Goal: Transaction & Acquisition: Register for event/course

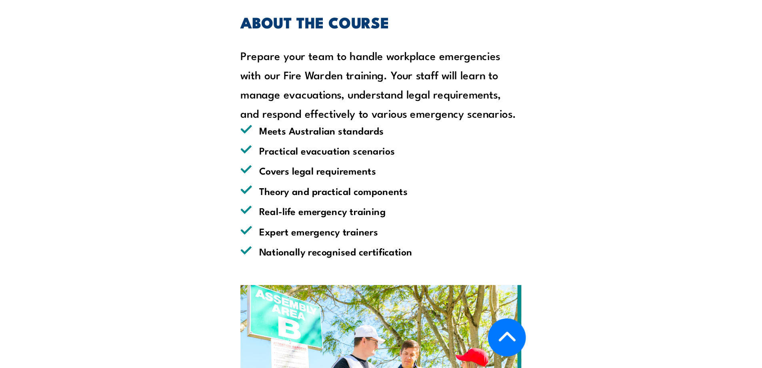
scroll to position [642, 0]
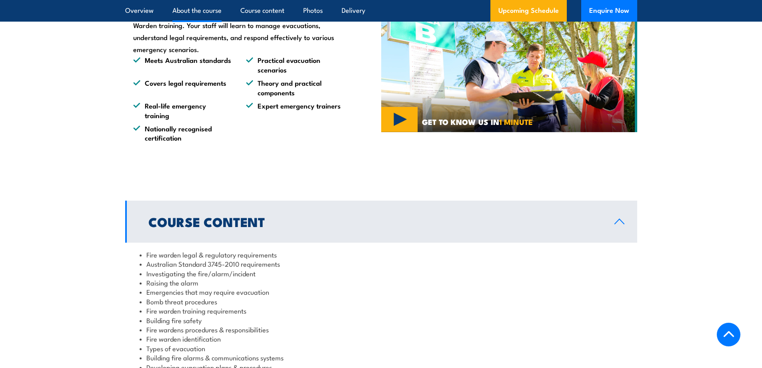
click at [187, 11] on link "About the course" at bounding box center [196, 10] width 49 height 21
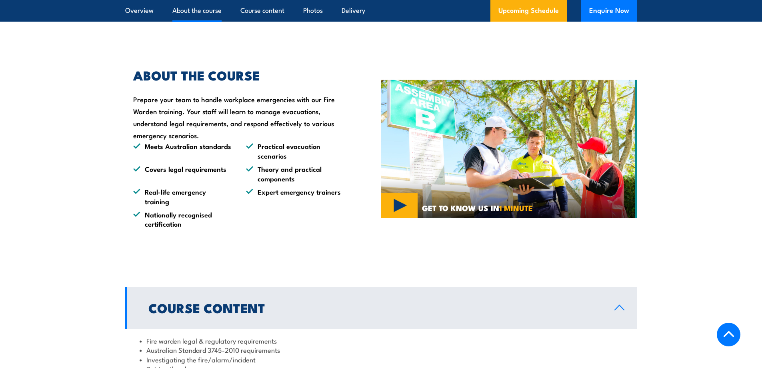
scroll to position [555, 0]
click at [539, 8] on link "Upcoming Schedule" at bounding box center [529, 11] width 76 height 22
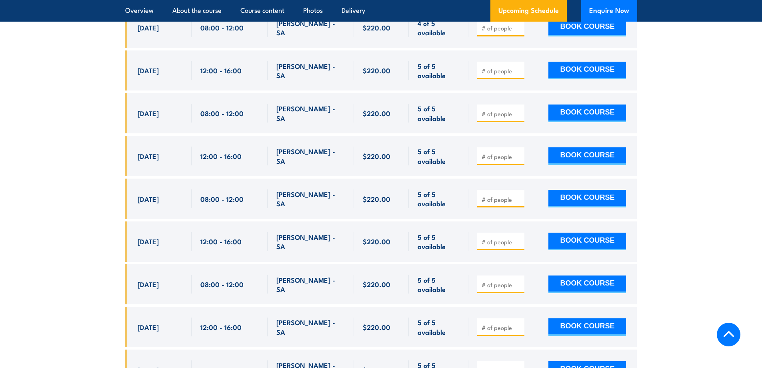
scroll to position [2001, 0]
click at [501, 110] on input "number" at bounding box center [502, 114] width 40 height 8
type input "1"
click at [606, 104] on button "BOOK COURSE" at bounding box center [588, 113] width 78 height 18
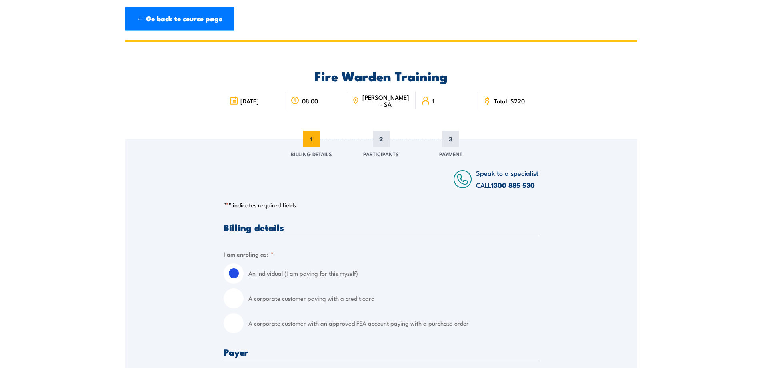
scroll to position [85, 0]
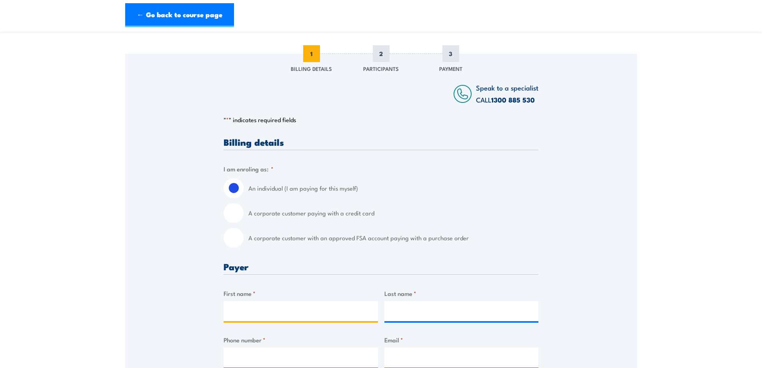
click at [295, 311] on input "First name *" at bounding box center [301, 311] width 154 height 20
drag, startPoint x: 233, startPoint y: 212, endPoint x: 244, endPoint y: 218, distance: 12.4
click at [234, 212] on input "A corporate customer paying with a credit card" at bounding box center [234, 213] width 20 height 20
radio input "true"
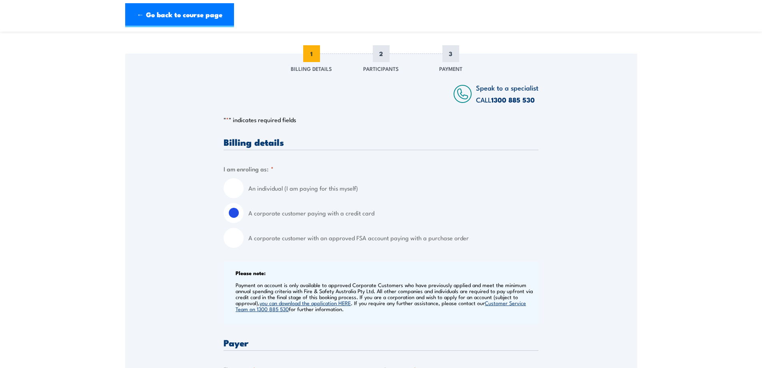
scroll to position [256, 0]
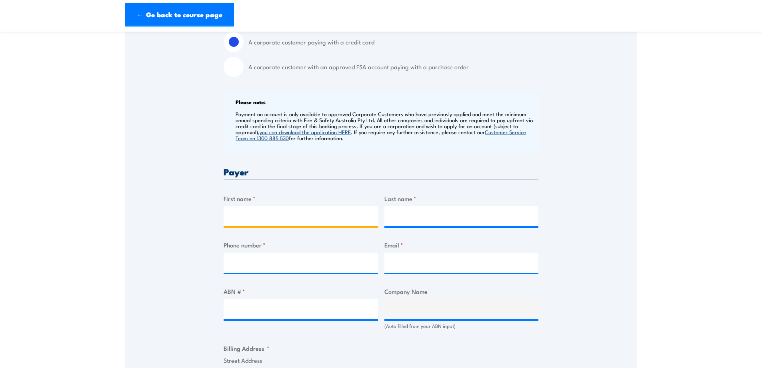
click at [247, 215] on input "First name *" at bounding box center [301, 216] width 154 height 20
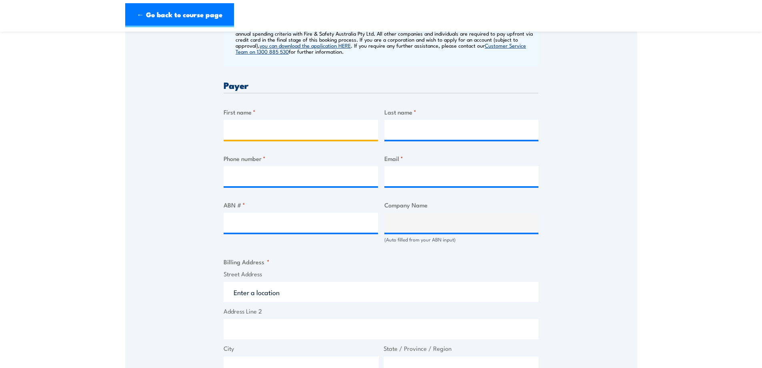
scroll to position [172, 0]
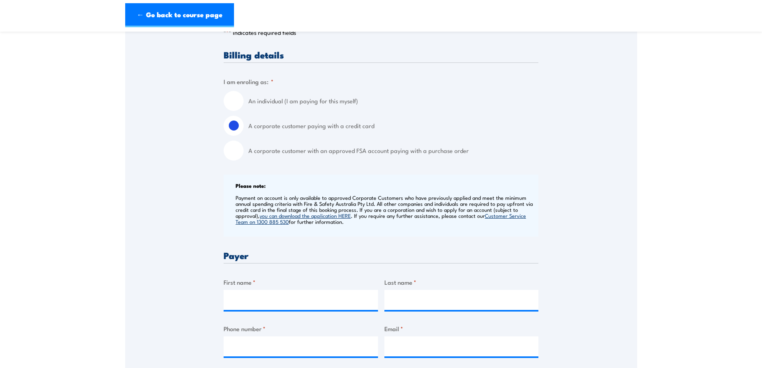
drag, startPoint x: 235, startPoint y: 96, endPoint x: 260, endPoint y: 118, distance: 33.5
click at [234, 96] on input "An individual (I am paying for this myself)" at bounding box center [234, 101] width 20 height 20
radio input "true"
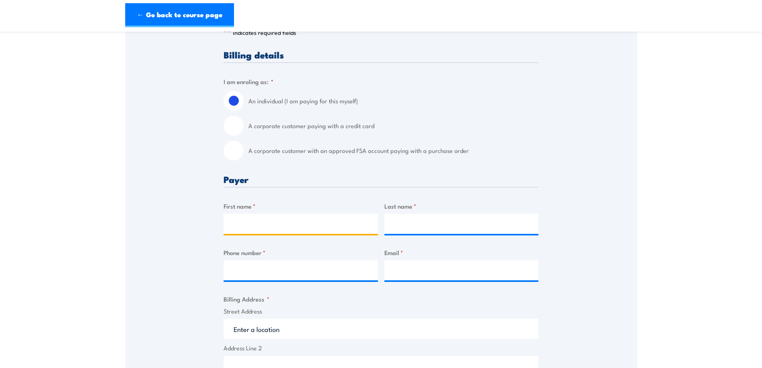
click at [272, 227] on input "First name *" at bounding box center [301, 224] width 154 height 20
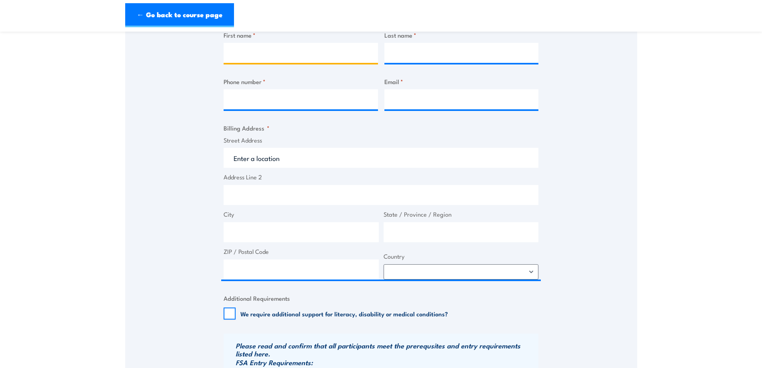
scroll to position [173, 0]
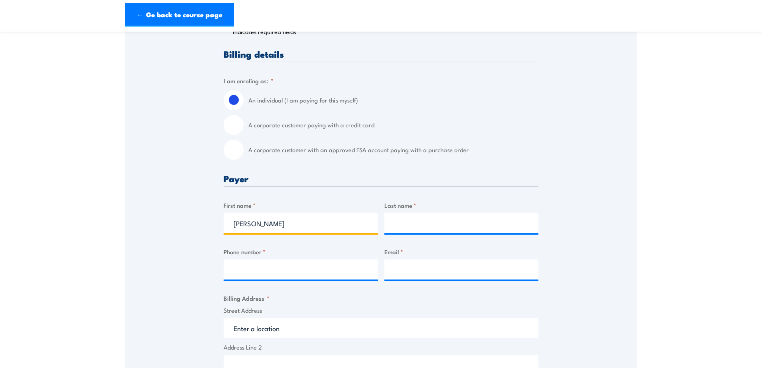
type input "Antonia"
click at [233, 128] on input "A corporate customer paying with a credit card" at bounding box center [234, 125] width 20 height 20
radio input "true"
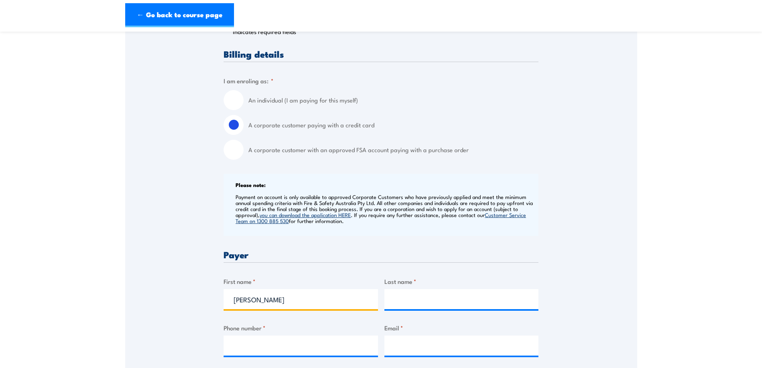
drag, startPoint x: 277, startPoint y: 300, endPoint x: 187, endPoint y: 293, distance: 89.9
type input "Michelle"
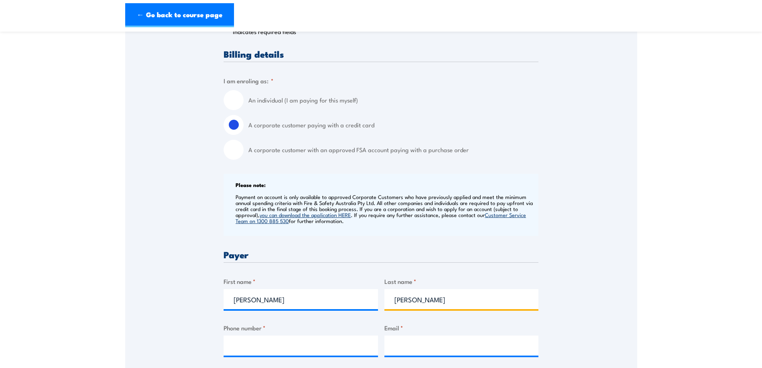
type input "Sanders"
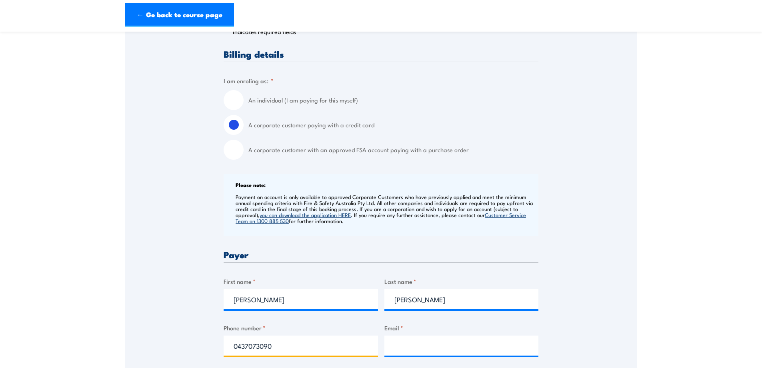
type input "0437073090"
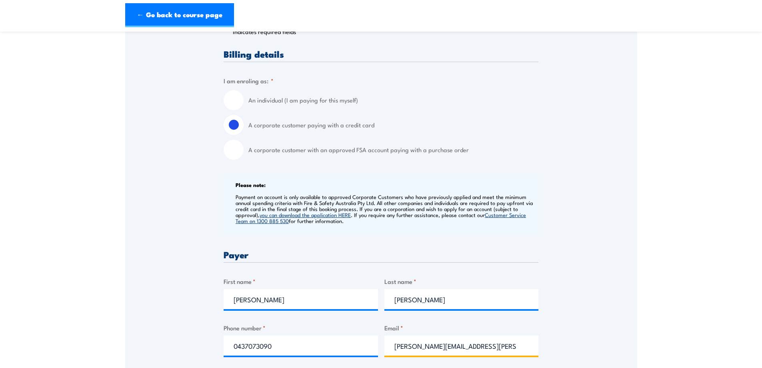
type input "michelle.sanders@adelaide.edu.au"
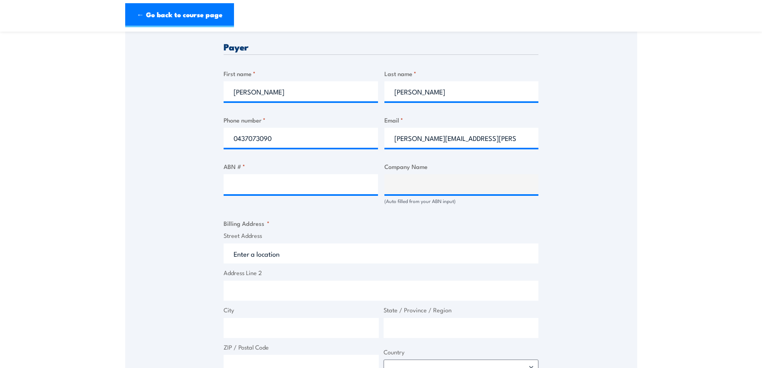
click at [275, 253] on input "Street Address" at bounding box center [381, 253] width 315 height 20
click at [314, 256] on input "Cardiovascular Centr" at bounding box center [381, 253] width 315 height 20
type input "Cardiovascular Centre"
click at [288, 289] on input "Address Line 2" at bounding box center [381, 291] width 315 height 20
type input "62 Beulah Road"
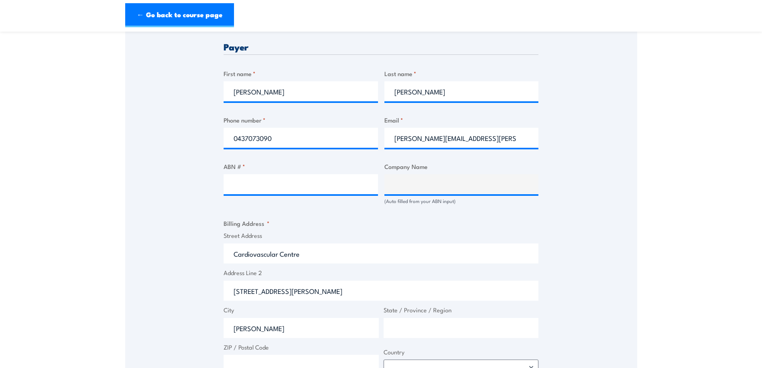
type input "Norwood"
type input "SA"
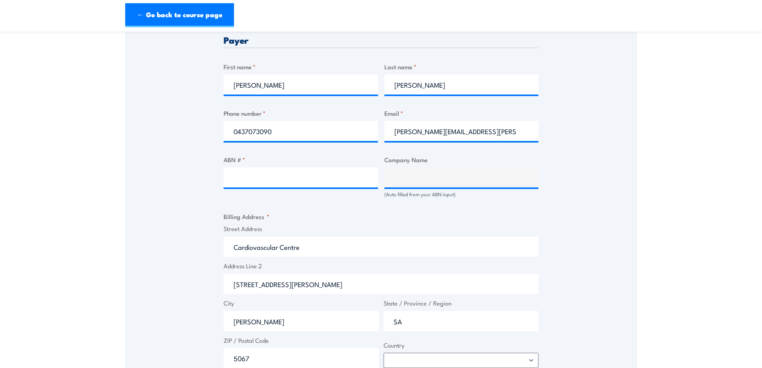
type input "5067"
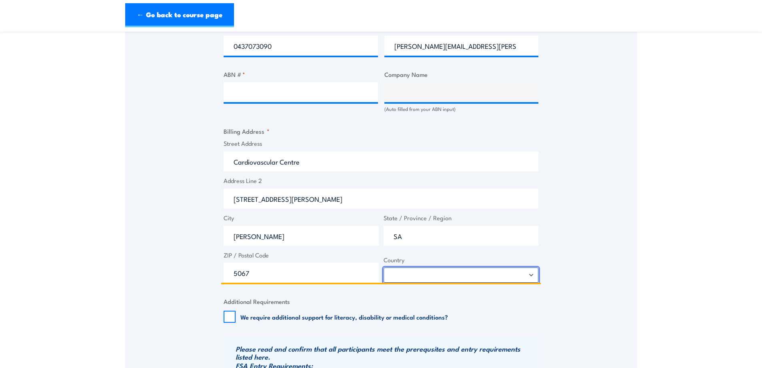
click at [533, 274] on select "Afghanistan Albania Algeria American Samoa Andorra Angola Anguilla Antarctica A…" at bounding box center [461, 274] width 155 height 15
select select "Australia"
click at [384, 267] on select "Afghanistan Albania Algeria American Samoa Andorra Angola Anguilla Antarctica A…" at bounding box center [461, 274] width 155 height 15
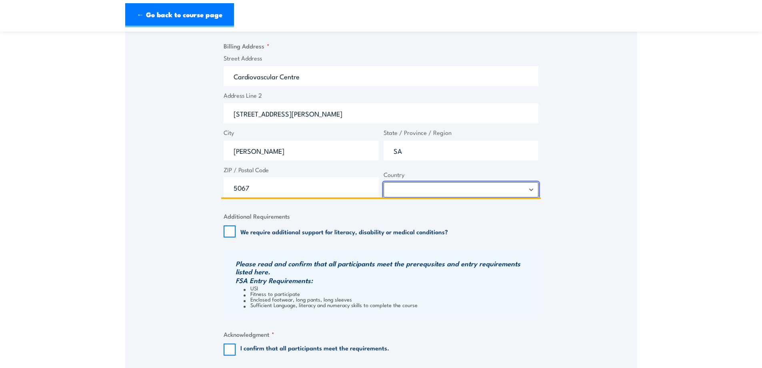
scroll to position [644, 0]
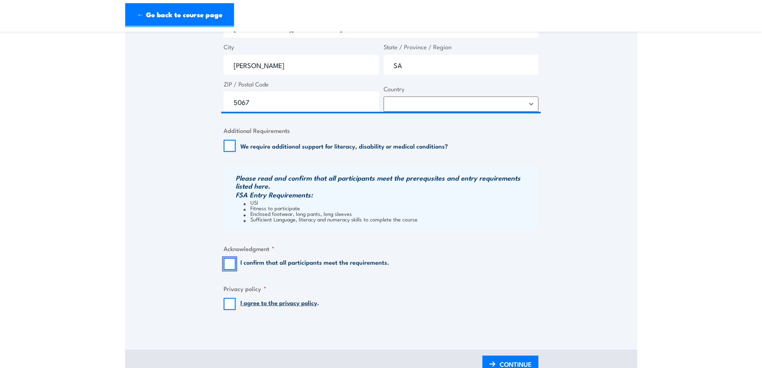
click at [227, 263] on input "I confirm that all participants meet the requirements." at bounding box center [230, 264] width 12 height 12
checkbox input "true"
click at [229, 305] on input "I agree to the privacy policy ." at bounding box center [230, 304] width 12 height 12
checkbox input "true"
click at [522, 363] on span "CONTINUE" at bounding box center [516, 363] width 32 height 21
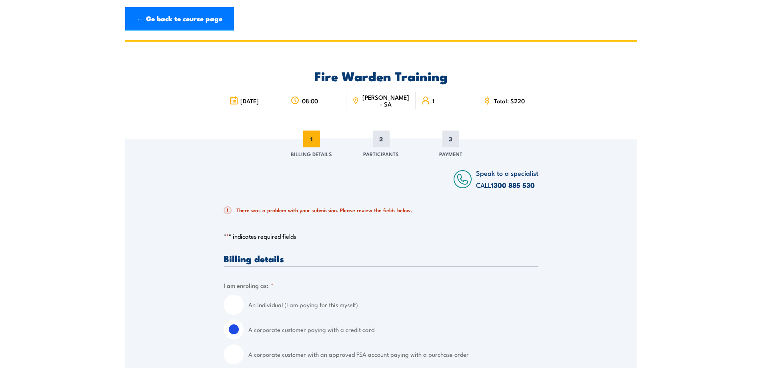
scroll to position [85, 0]
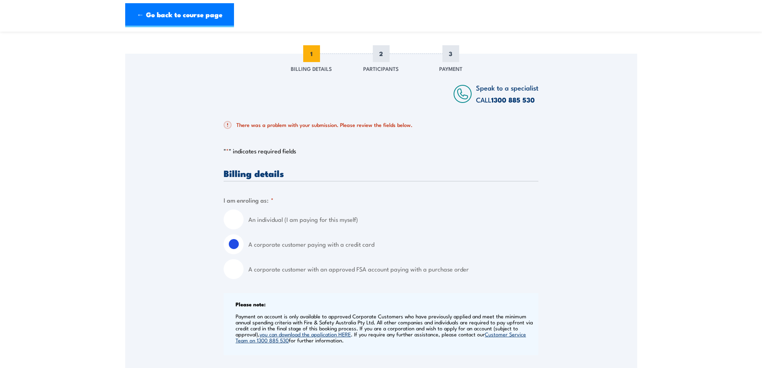
click at [235, 216] on input "An individual (I am paying for this myself)" at bounding box center [234, 219] width 20 height 20
radio input "true"
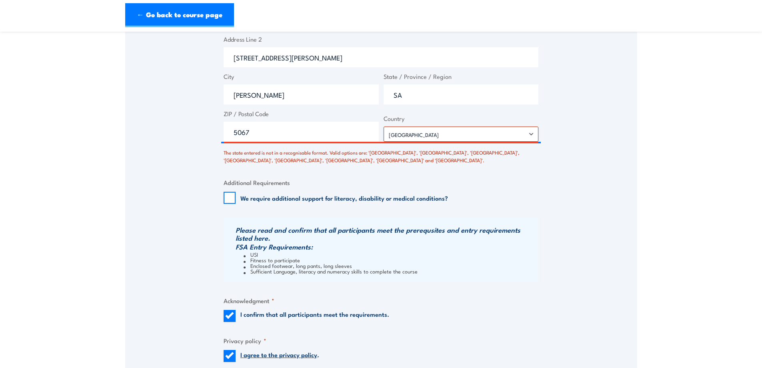
scroll to position [598, 0]
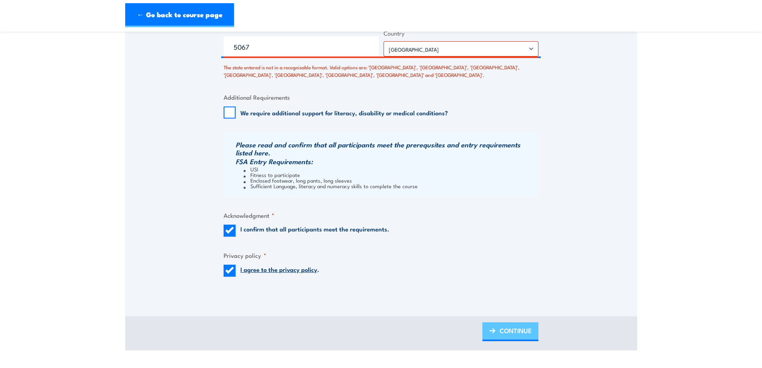
click at [534, 332] on link "CONTINUE" at bounding box center [511, 331] width 56 height 19
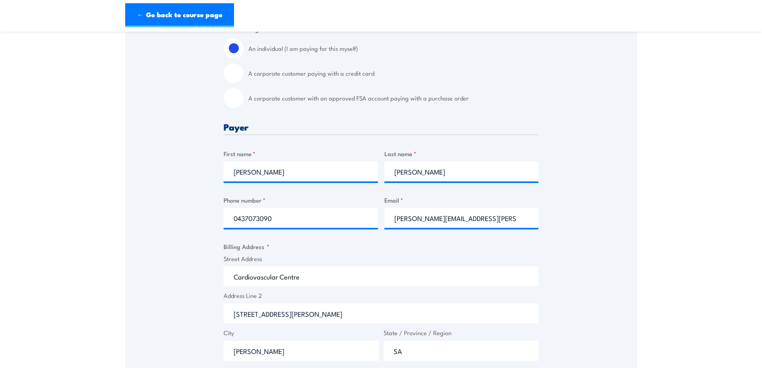
scroll to position [342, 0]
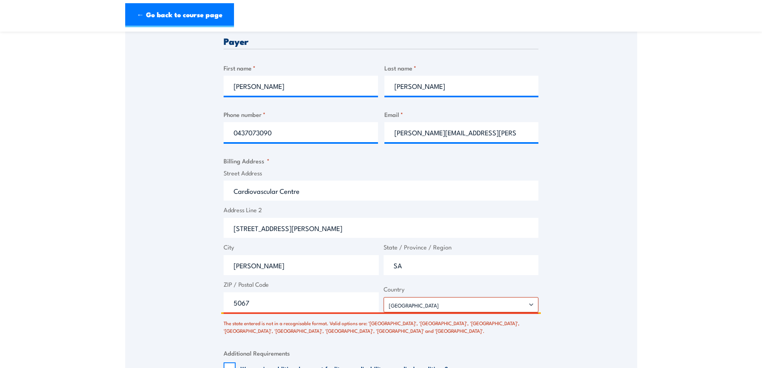
click at [414, 270] on input "SA" at bounding box center [461, 265] width 155 height 20
drag, startPoint x: 414, startPoint y: 270, endPoint x: 377, endPoint y: 272, distance: 37.3
click at [366, 268] on div "Street Address Cardiovascular Centre Address Line 2 62 Beulah Road City Norwood…" at bounding box center [381, 240] width 320 height 144
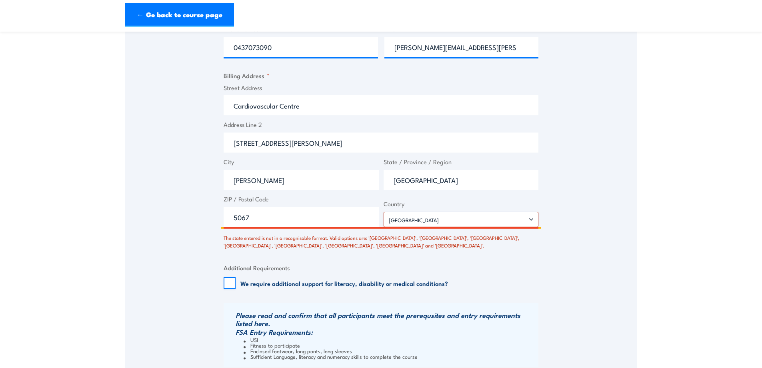
scroll to position [598, 0]
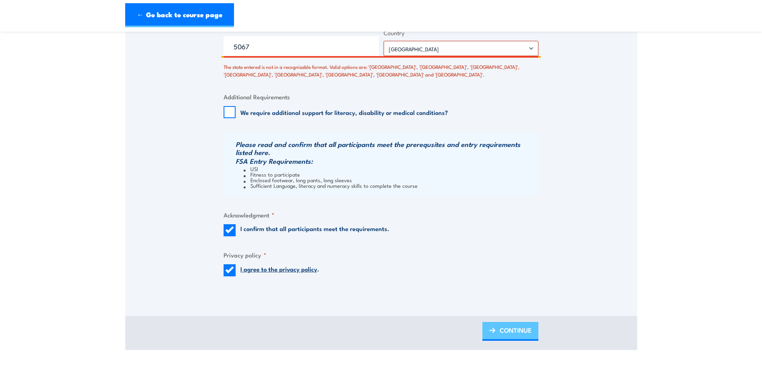
type input "South Australia"
click at [506, 335] on span "CONTINUE" at bounding box center [516, 329] width 32 height 21
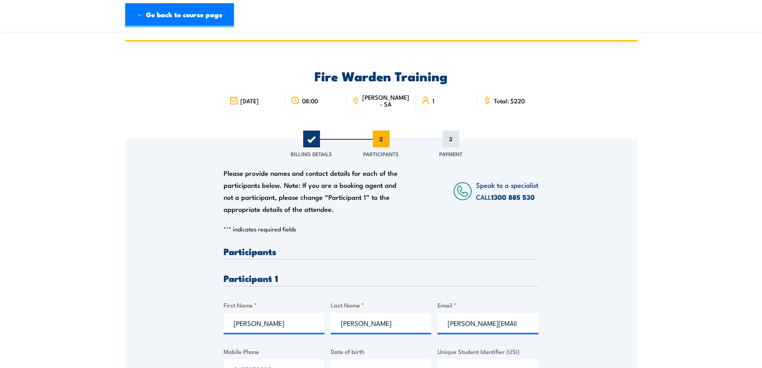
scroll to position [85, 0]
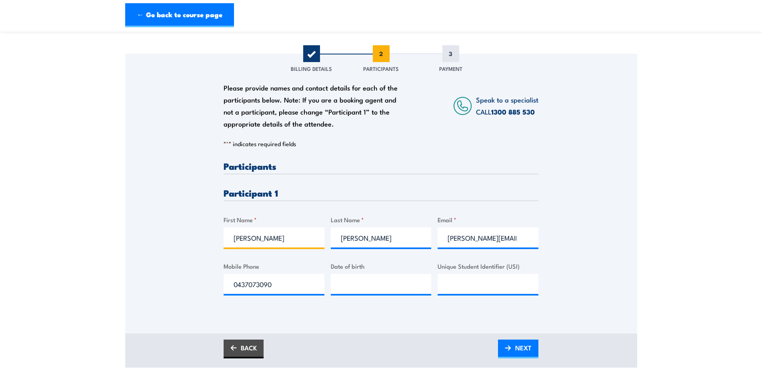
drag, startPoint x: 284, startPoint y: 238, endPoint x: 196, endPoint y: 237, distance: 88.0
click at [196, 237] on div "Please provide names and contact details for each of the participants below. No…" at bounding box center [381, 182] width 512 height 257
type input "Antonia"
type input "Muscat"
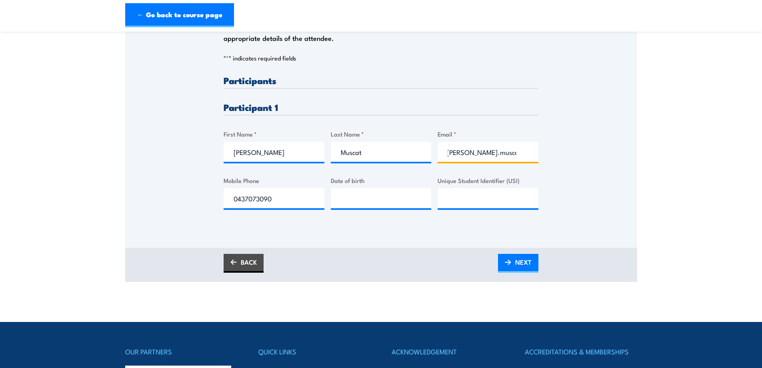
scroll to position [0, 0]
type input "a"
type input "antoniamuscat@outlook.com.au"
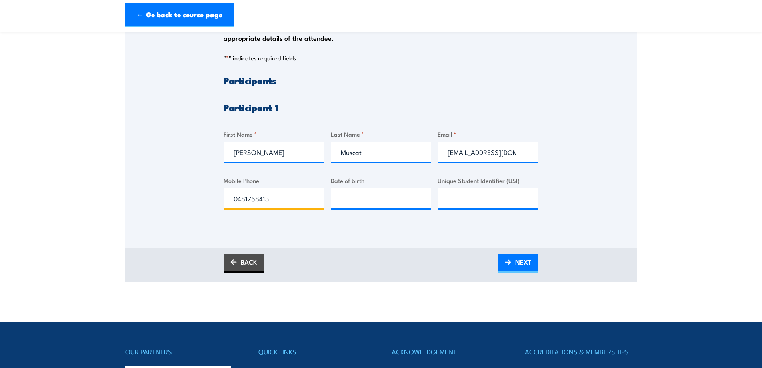
type input "0481758413"
click at [466, 200] on input "Unique Student Identifier (USI)" at bounding box center [488, 198] width 101 height 20
paste input "UWMSVC68EB"
type input "UWMSVC68EB"
click at [363, 197] on input "__/__/____" at bounding box center [381, 198] width 101 height 20
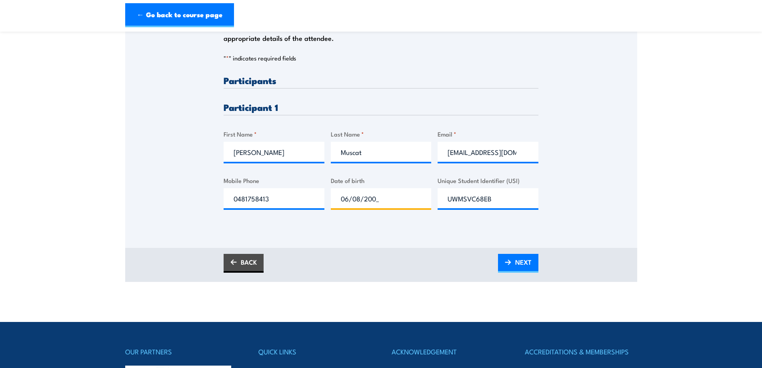
type input "06/08/2002"
click at [511, 264] on link "NEXT" at bounding box center [518, 263] width 40 height 19
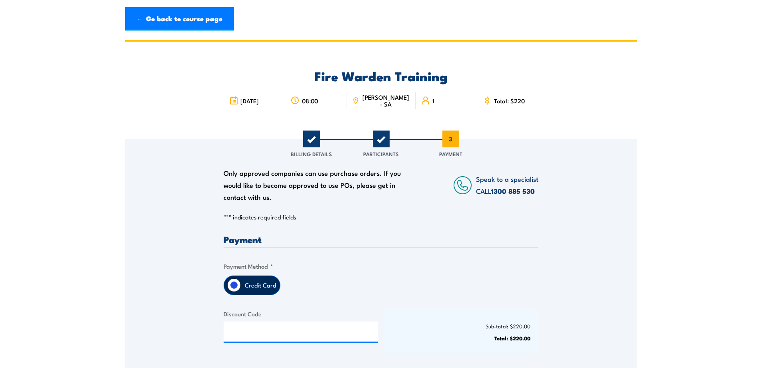
scroll to position [85, 0]
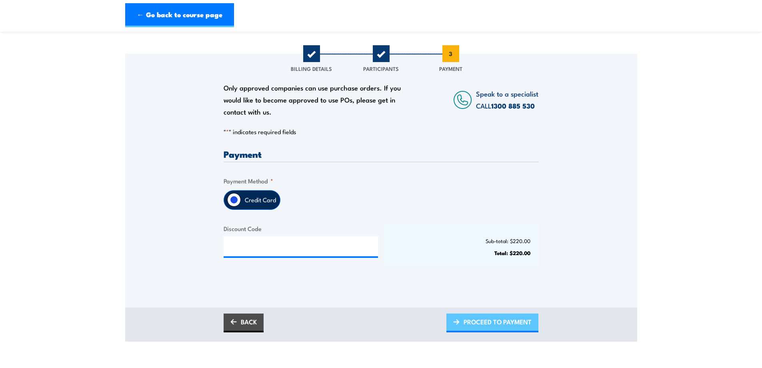
click at [506, 324] on span "PROCEED TO PAYMENT" at bounding box center [498, 321] width 68 height 21
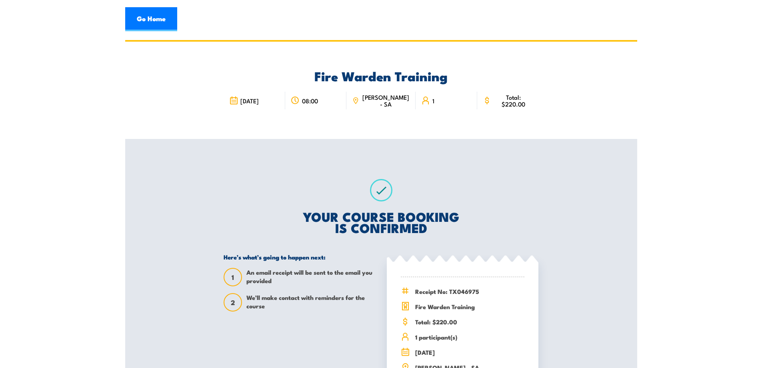
scroll to position [171, 0]
